Goal: Information Seeking & Learning: Learn about a topic

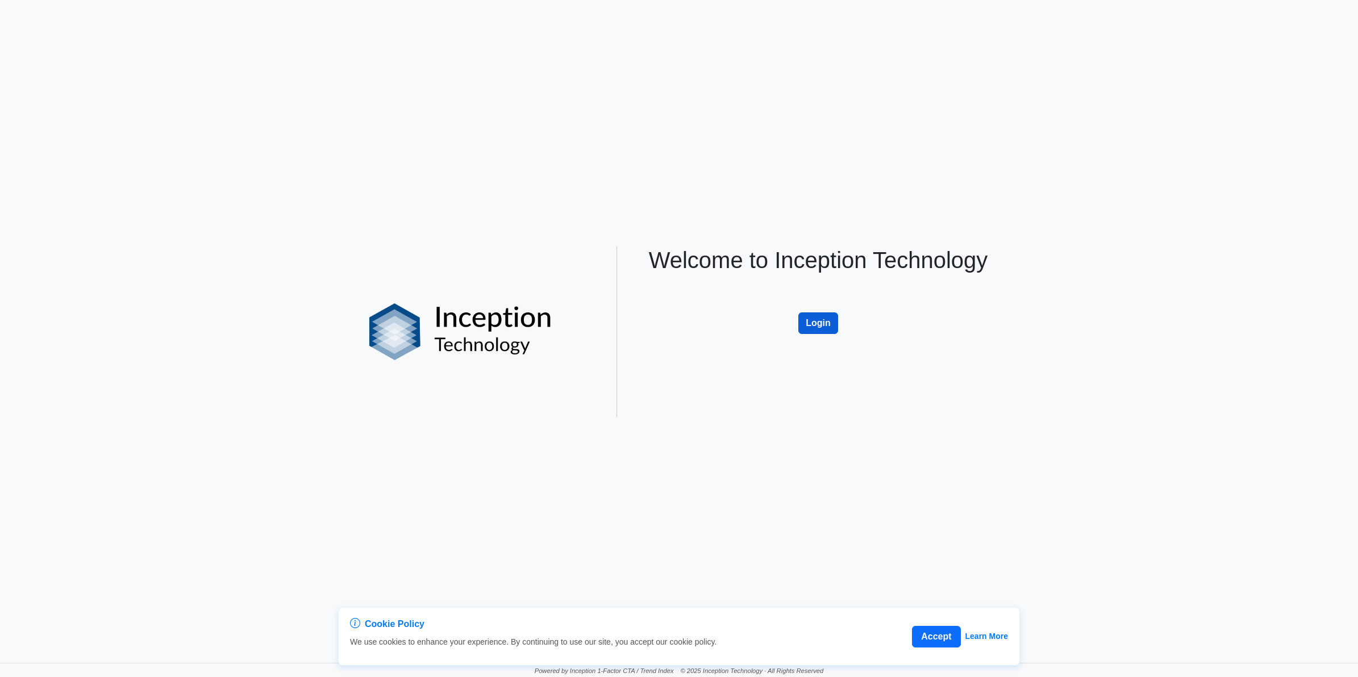
drag, startPoint x: 819, startPoint y: 307, endPoint x: 820, endPoint y: 317, distance: 9.1
click at [820, 307] on link "Login" at bounding box center [818, 306] width 40 height 10
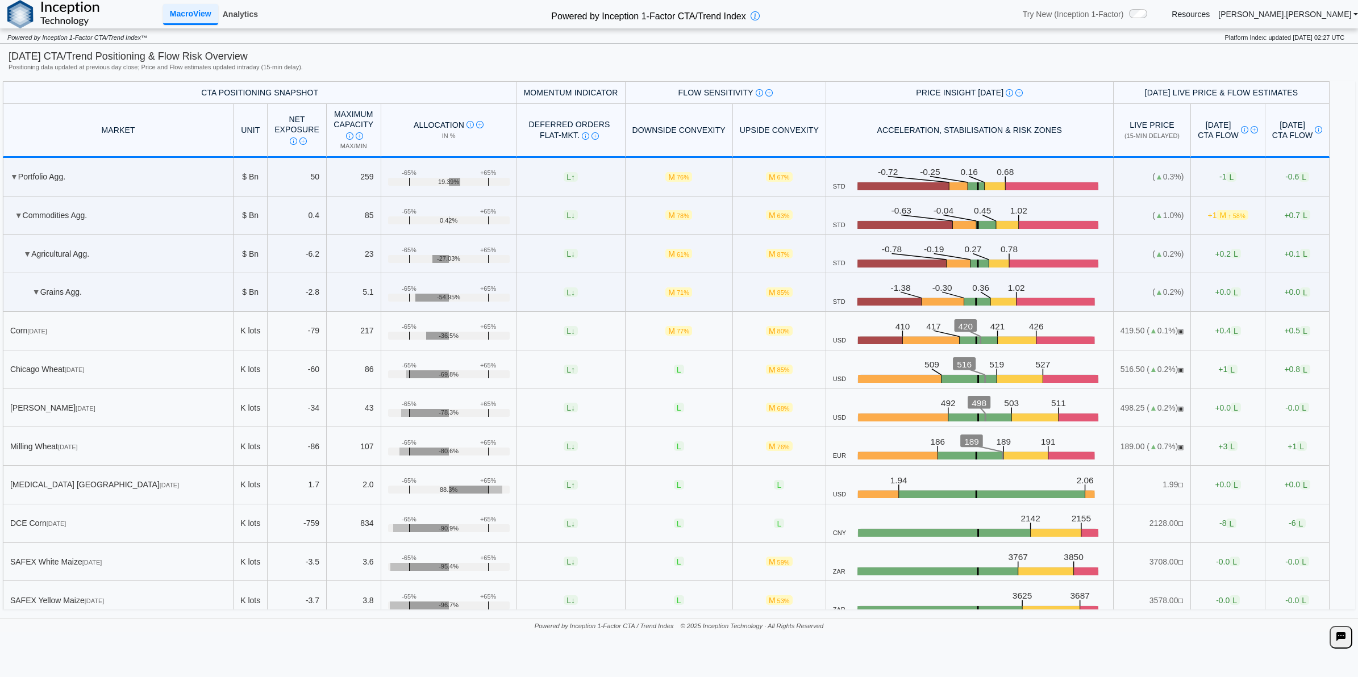
click at [251, 13] on link "Analytics" at bounding box center [240, 14] width 44 height 19
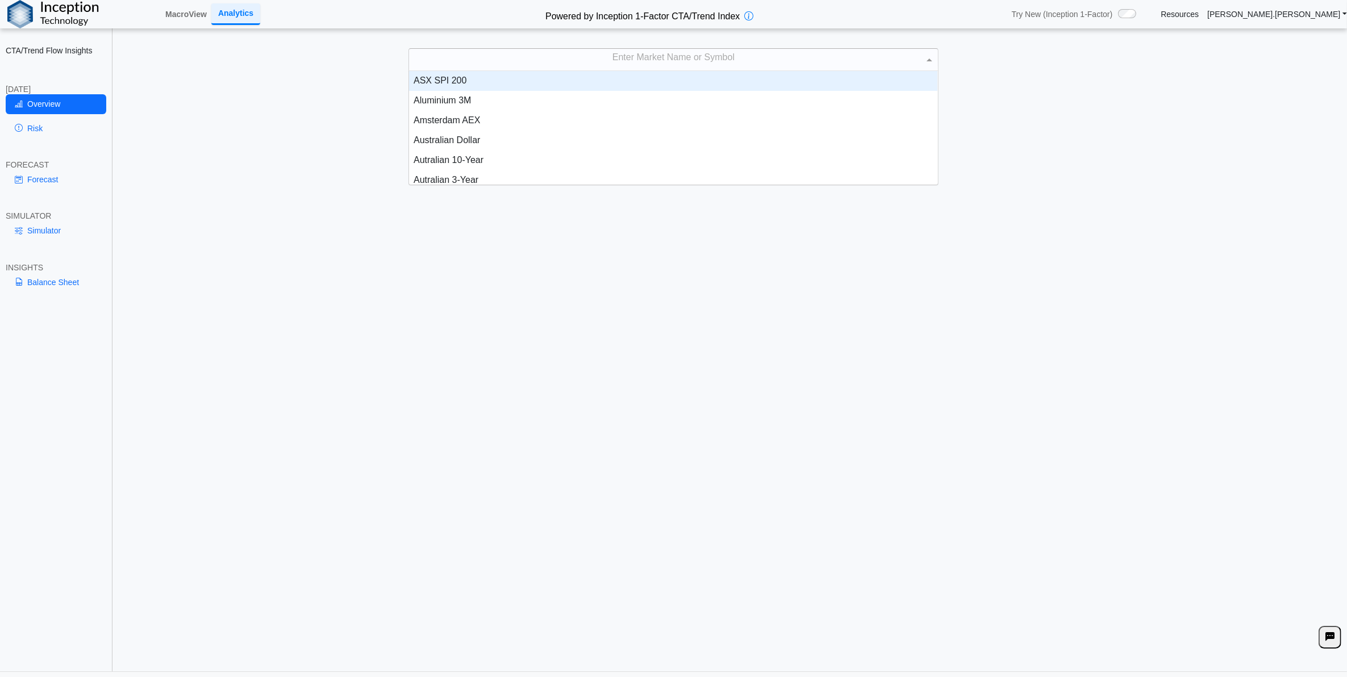
click at [543, 59] on div "Enter Market Name or Symbol" at bounding box center [673, 60] width 528 height 22
type input "****"
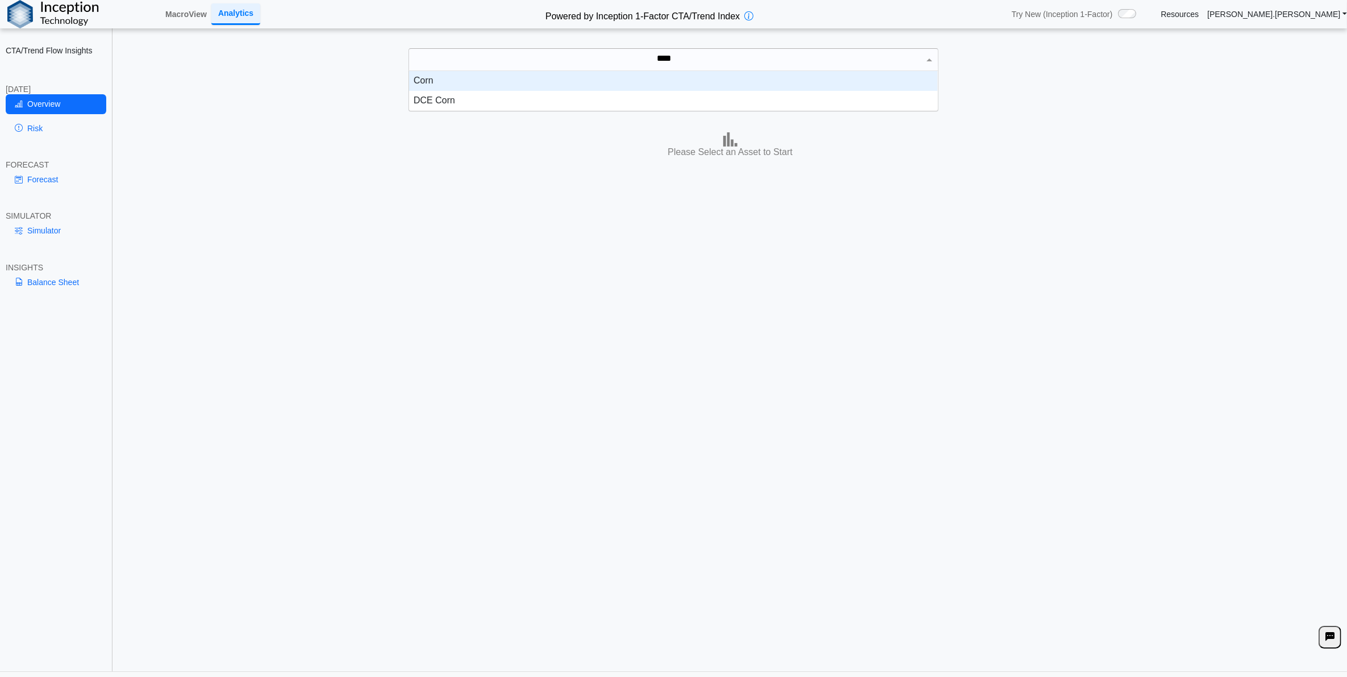
click at [550, 85] on div "Corn" at bounding box center [673, 81] width 528 height 20
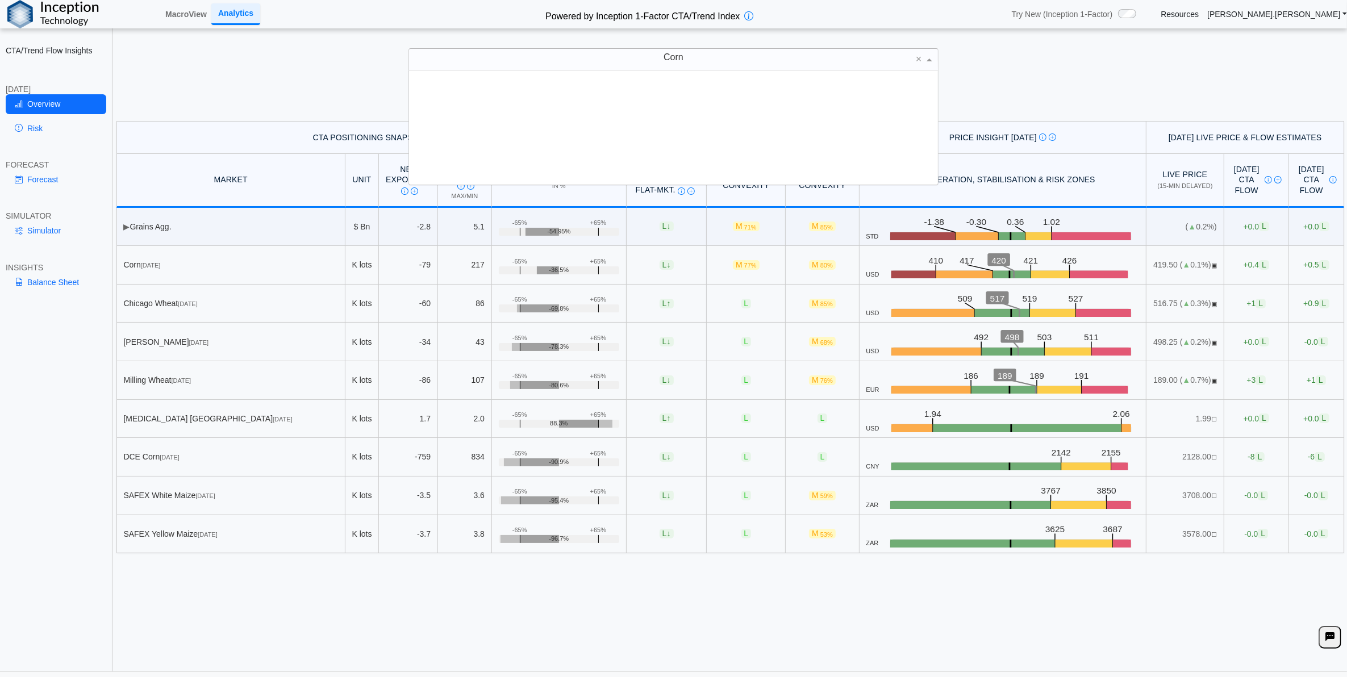
scroll to position [103, 518]
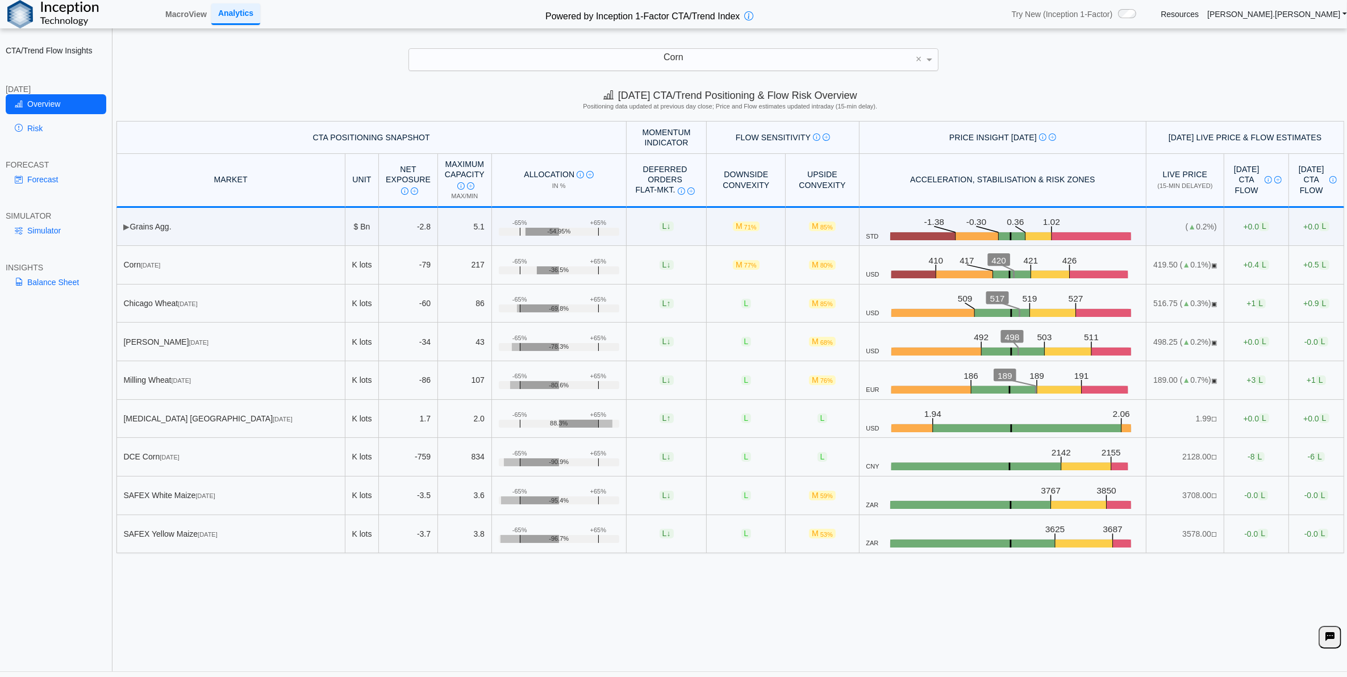
drag, startPoint x: 345, startPoint y: 610, endPoint x: 69, endPoint y: 333, distance: 391.0
click at [327, 605] on div "Today's CTA/Trend Positioning & Flow Risk Overview Positioning data updated at …" at bounding box center [731, 376] width 1234 height 589
click at [45, 128] on link "Risk" at bounding box center [56, 128] width 101 height 19
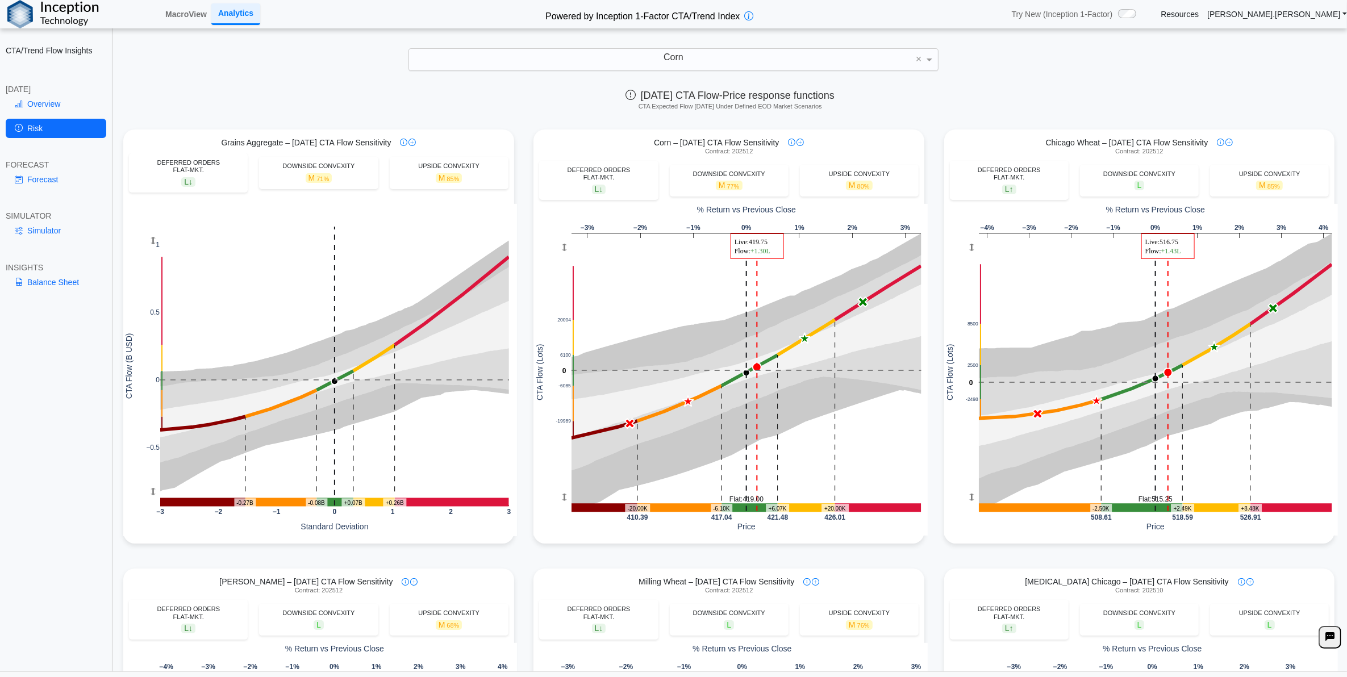
click at [601, 577] on div "Milling Wheat – Today's CTA Flow Sensitivity" at bounding box center [729, 582] width 391 height 10
click at [35, 91] on div "TODAY" at bounding box center [56, 89] width 101 height 10
click at [40, 101] on link "Overview" at bounding box center [56, 103] width 101 height 19
